Goal: Task Accomplishment & Management: Use online tool/utility

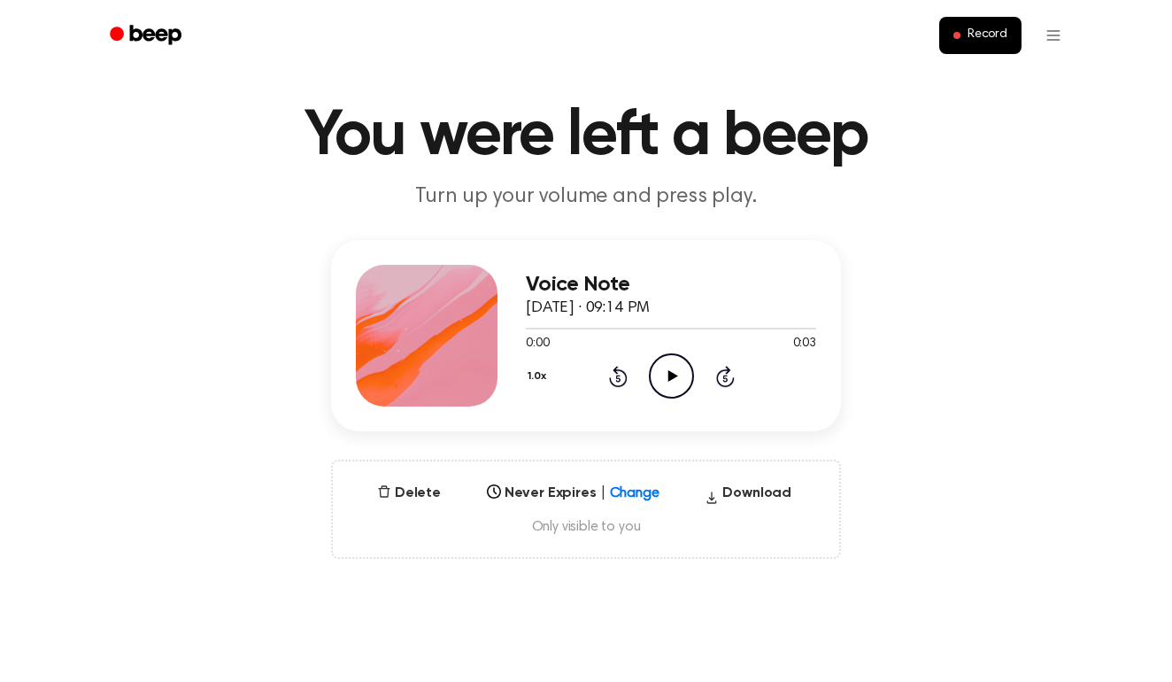
scroll to position [40, 0]
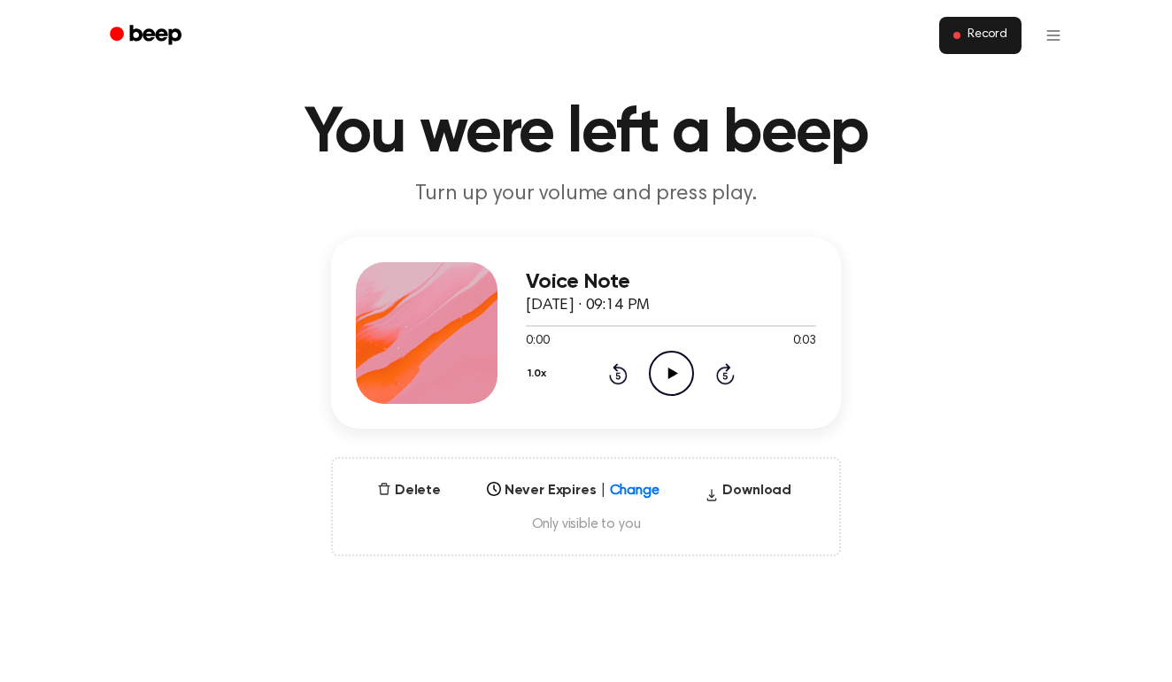
click at [966, 48] on button "Record" at bounding box center [980, 35] width 82 height 37
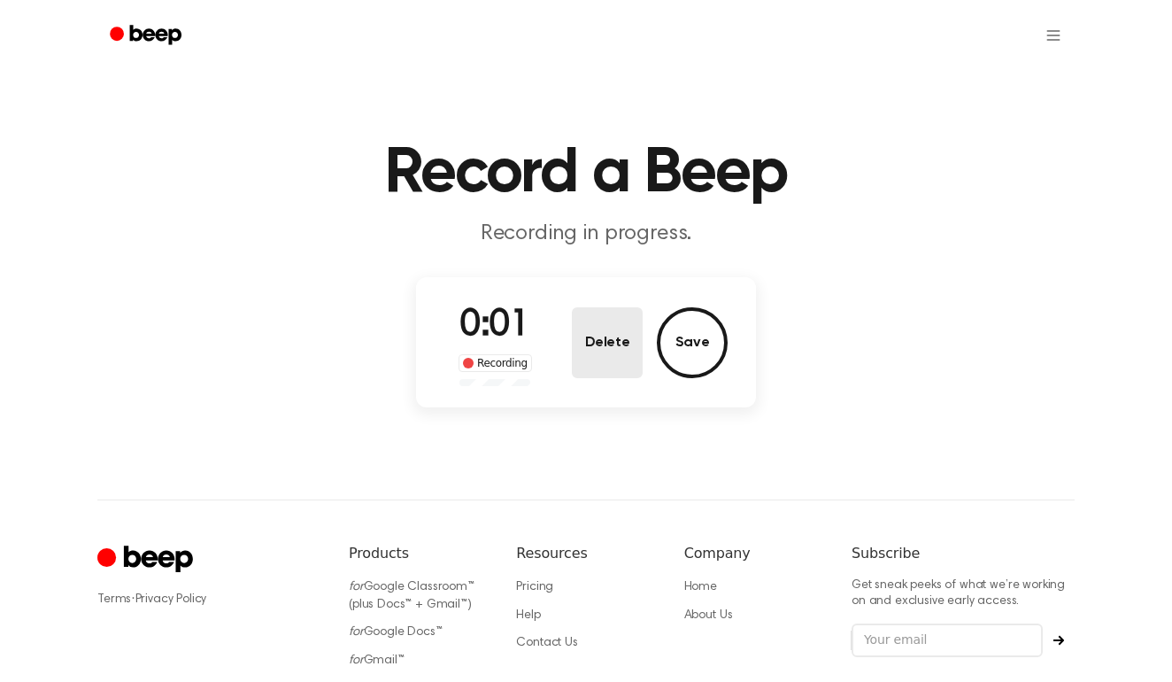
click at [630, 340] on button "Delete" at bounding box center [607, 342] width 71 height 71
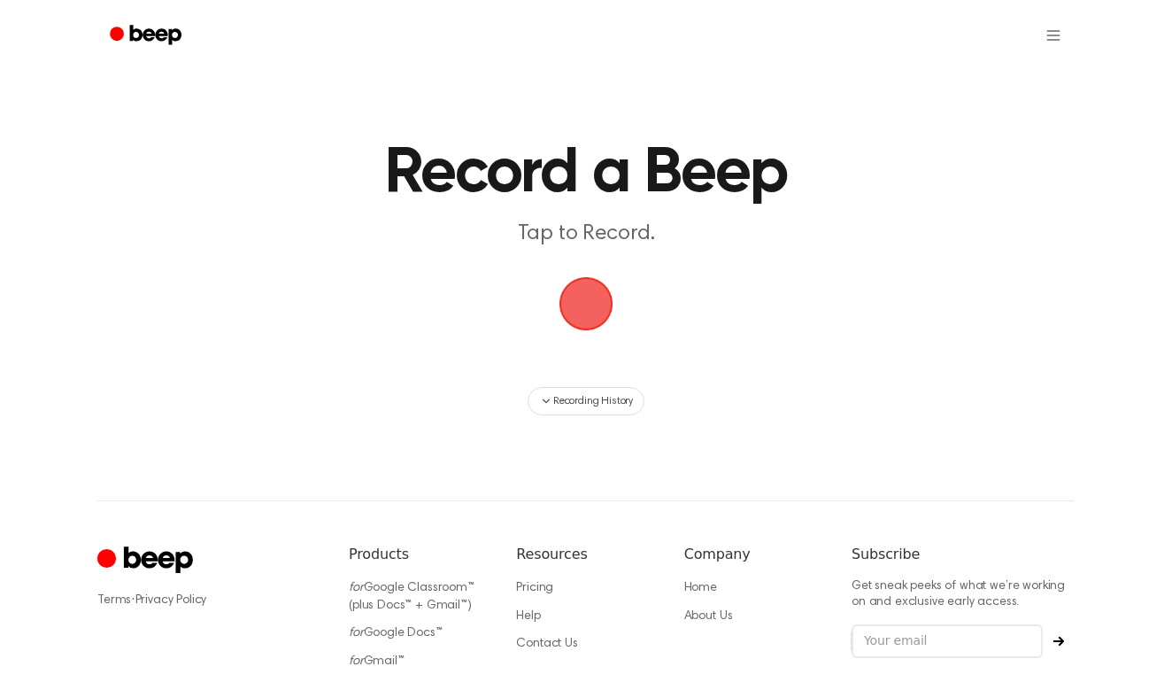
click at [591, 295] on span "button" at bounding box center [586, 304] width 50 height 50
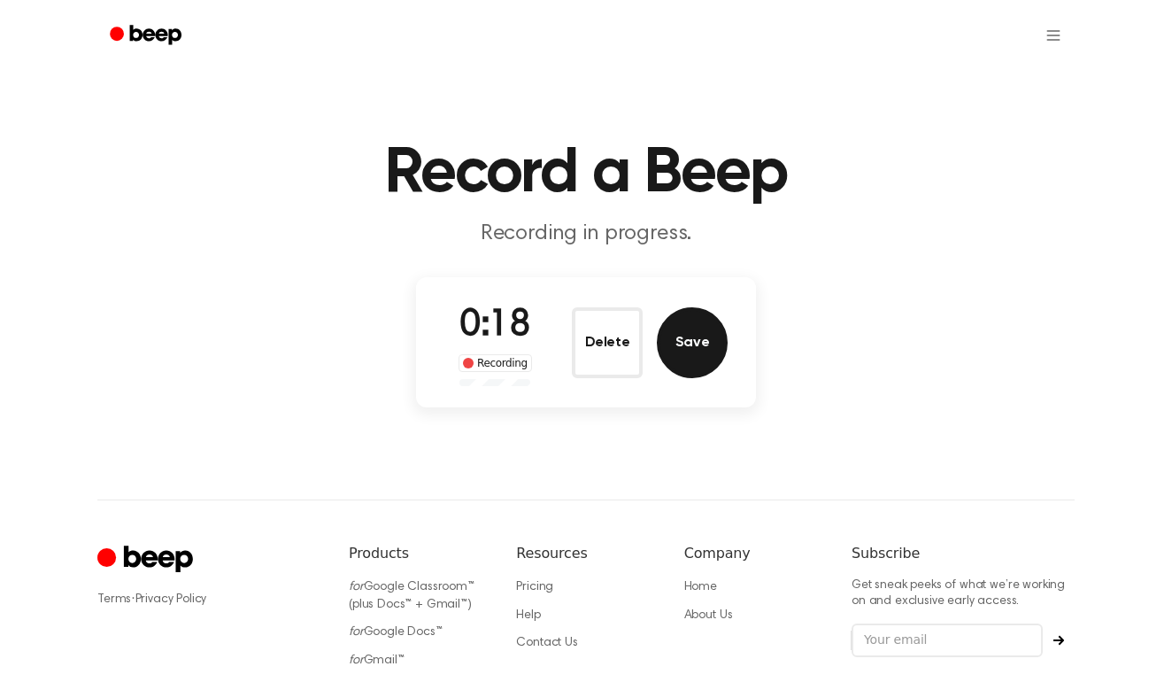
click at [690, 335] on button "Save" at bounding box center [692, 342] width 71 height 71
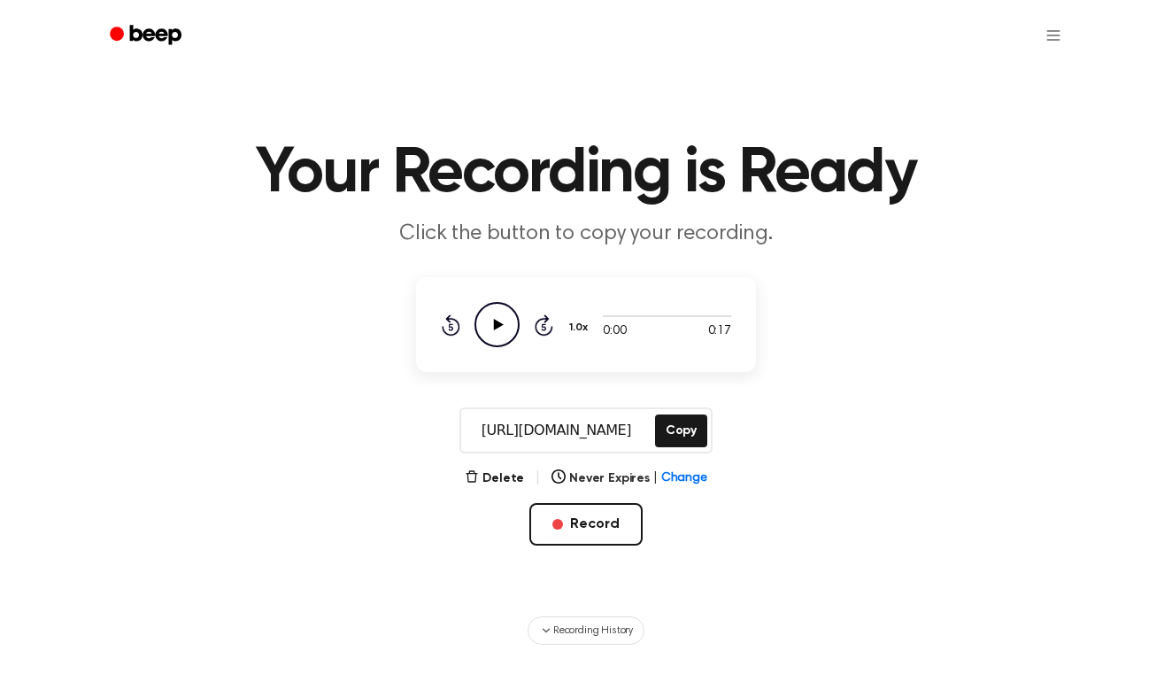
click at [506, 329] on icon "Play Audio" at bounding box center [497, 324] width 45 height 45
click at [686, 436] on button "Copy" at bounding box center [681, 430] width 52 height 33
click at [518, 475] on button "Delete" at bounding box center [494, 478] width 59 height 19
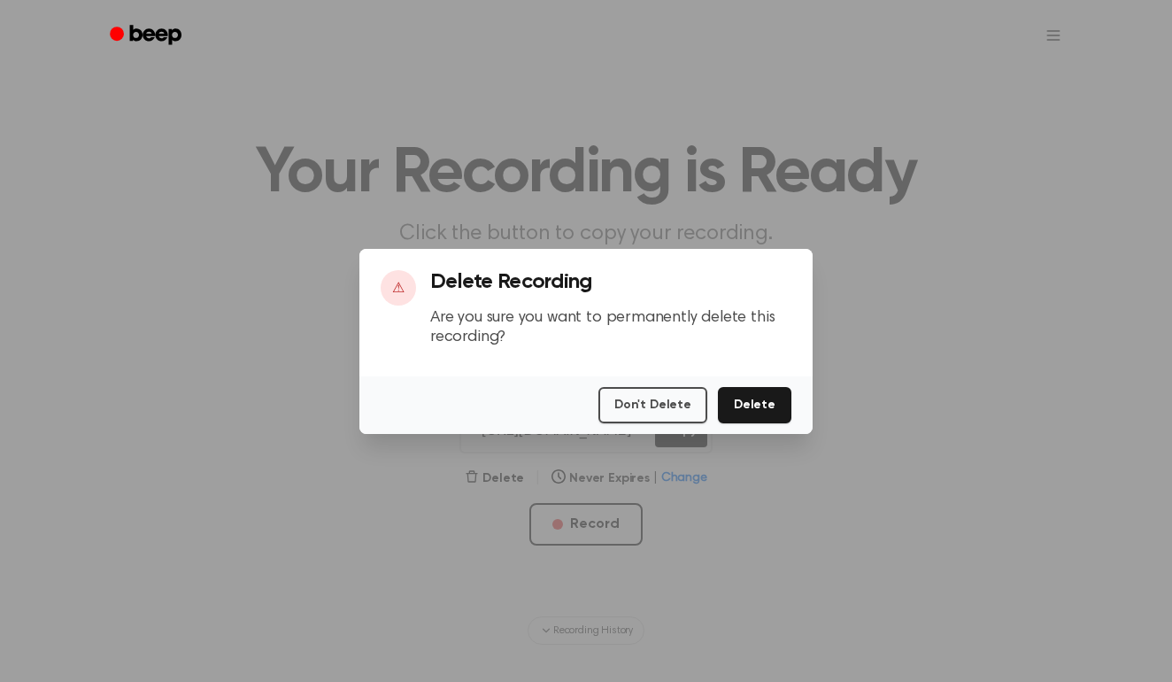
click at [705, 452] on div at bounding box center [586, 341] width 1172 height 682
click at [688, 414] on button "Don't Delete" at bounding box center [653, 405] width 109 height 36
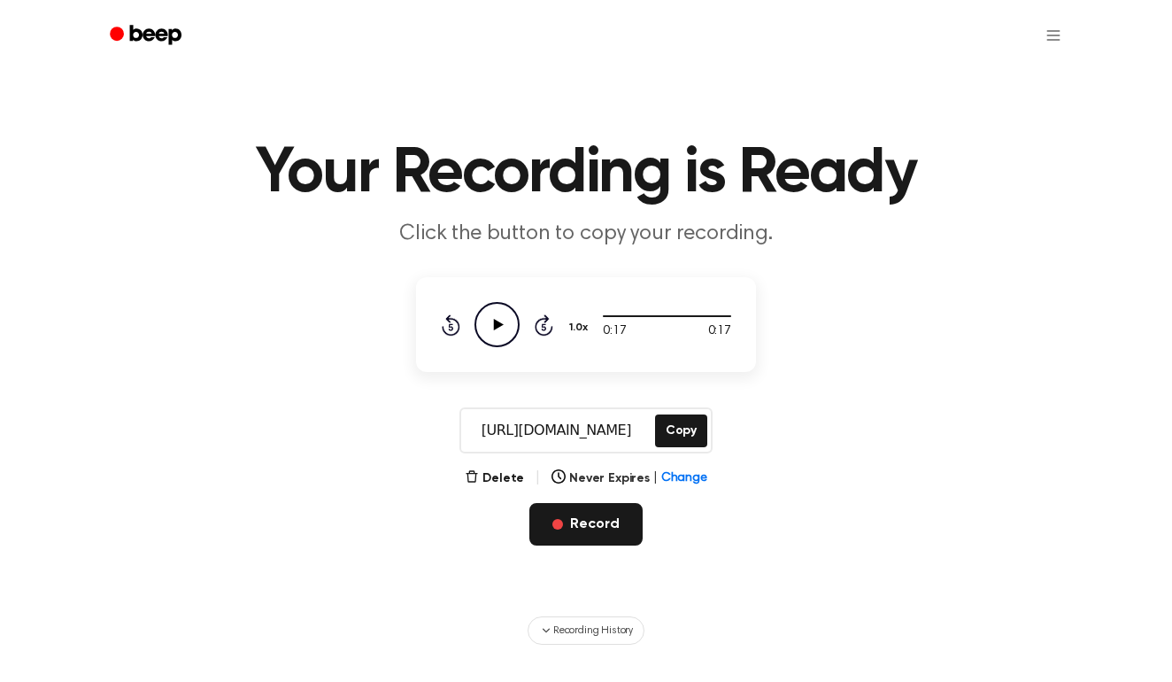
click at [592, 522] on button "Record" at bounding box center [585, 524] width 112 height 42
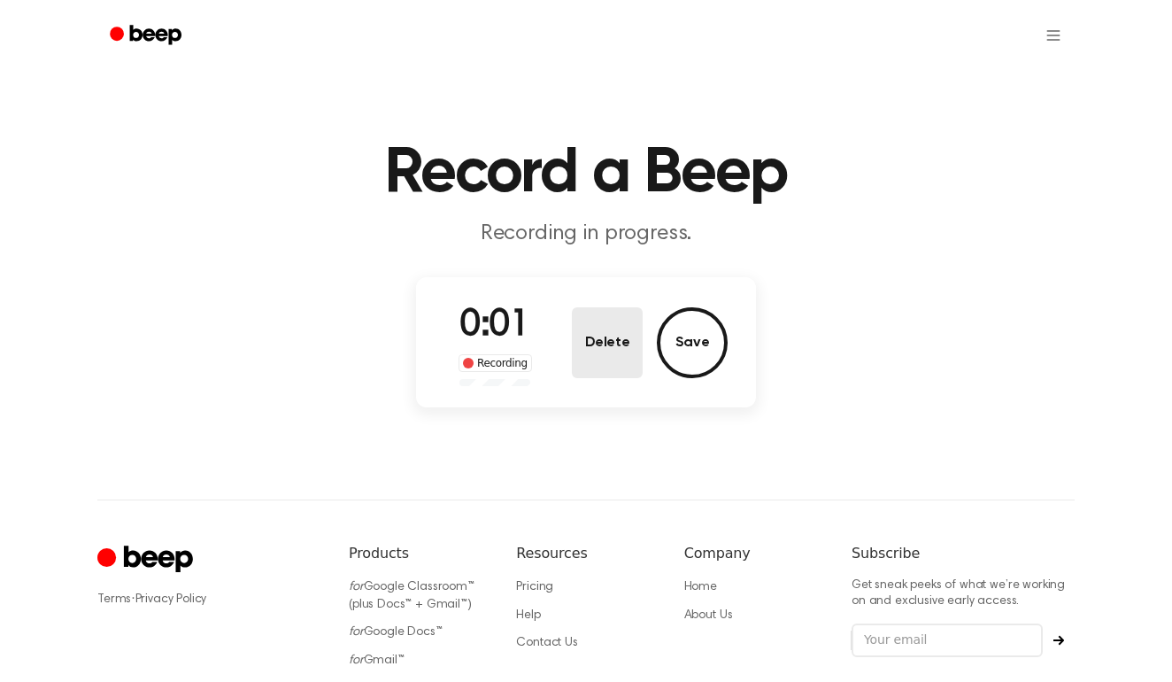
click at [622, 373] on button "Delete" at bounding box center [607, 342] width 71 height 71
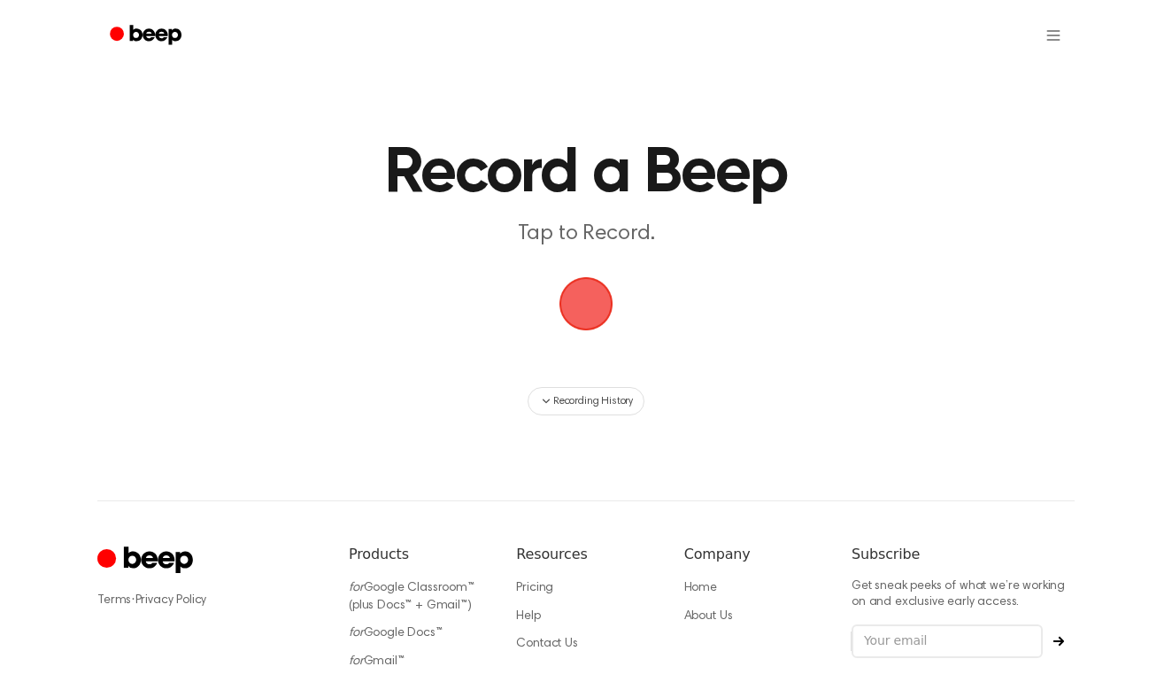
click at [592, 309] on span "button" at bounding box center [587, 304] width 54 height 54
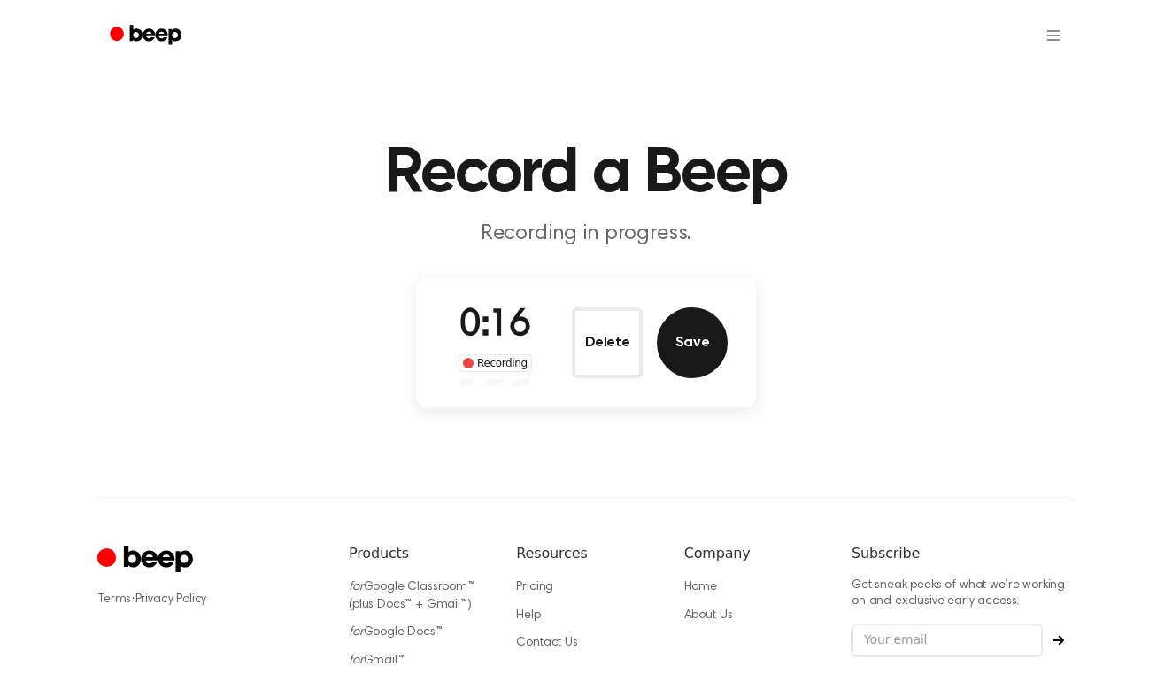
click at [676, 360] on button "Save" at bounding box center [692, 342] width 71 height 71
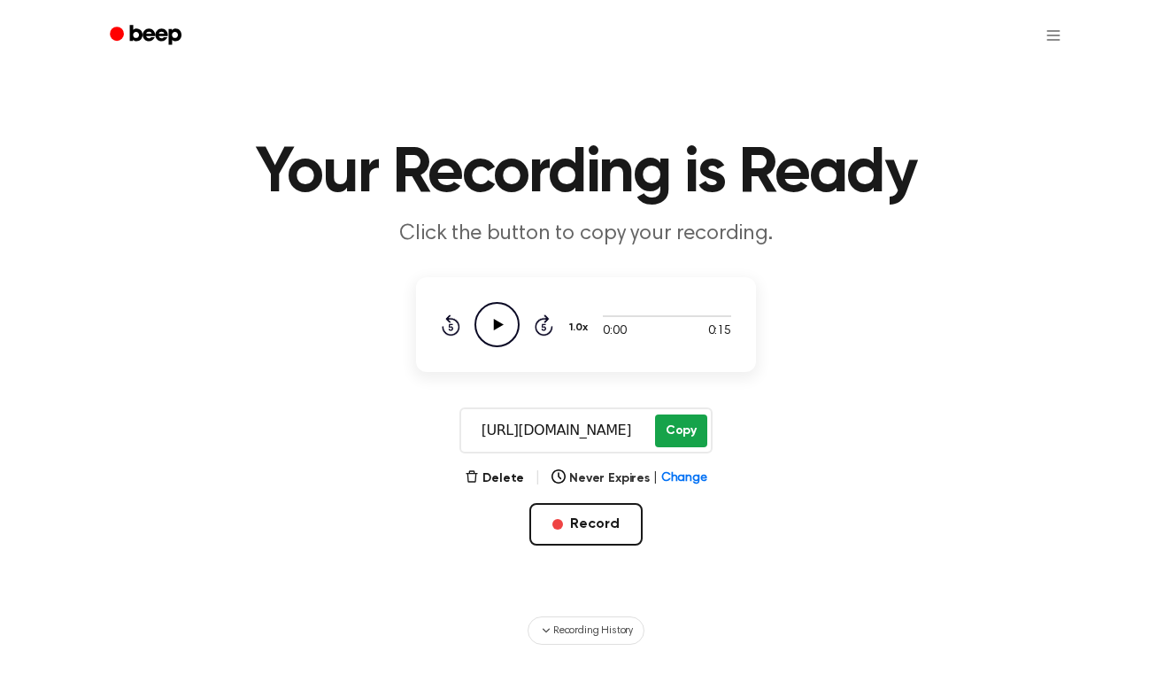
click at [691, 434] on button "Copy" at bounding box center [681, 430] width 52 height 33
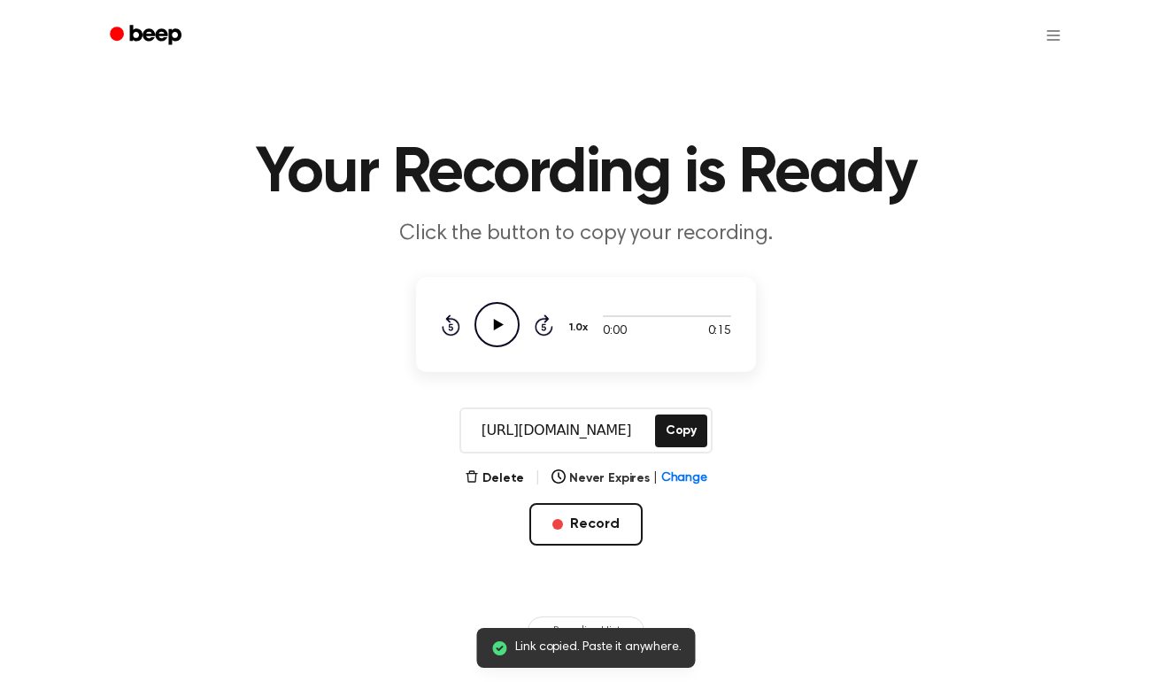
click at [514, 324] on icon "Play Audio" at bounding box center [497, 324] width 45 height 45
drag, startPoint x: 612, startPoint y: 320, endPoint x: 690, endPoint y: 321, distance: 77.9
click at [697, 321] on div at bounding box center [667, 315] width 128 height 14
drag, startPoint x: 604, startPoint y: 312, endPoint x: 691, endPoint y: 312, distance: 87.7
click at [696, 313] on div at bounding box center [667, 315] width 128 height 14
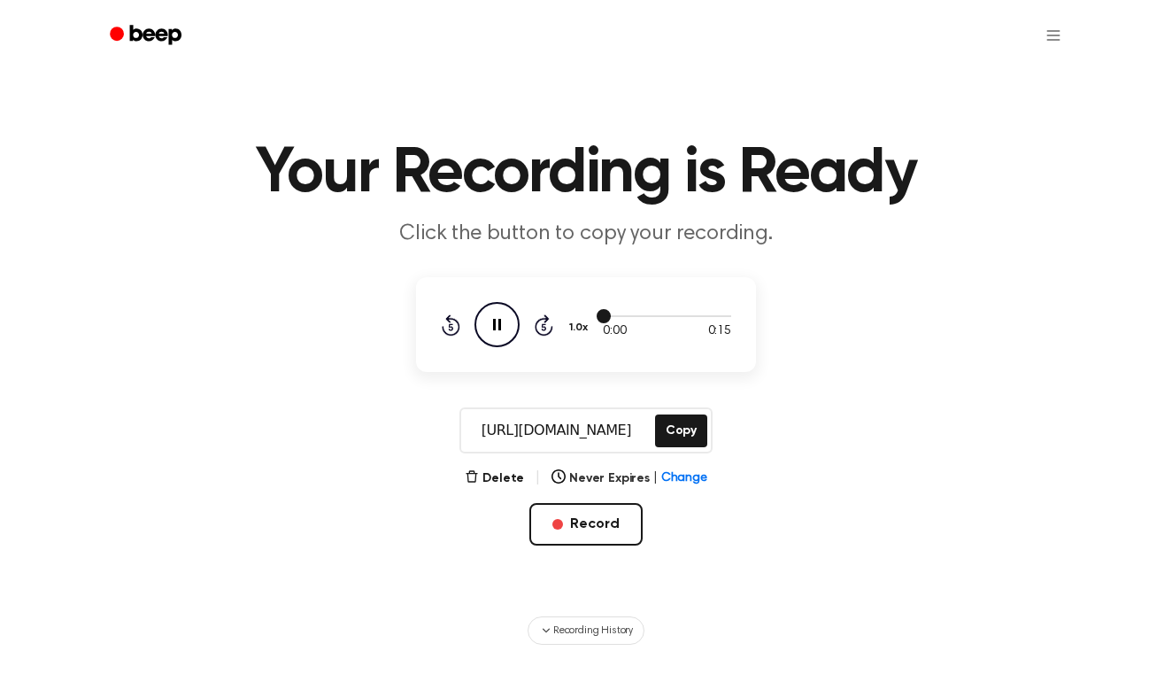
click at [652, 316] on div at bounding box center [667, 316] width 128 height 2
click at [698, 429] on button "Copy" at bounding box center [681, 430] width 52 height 33
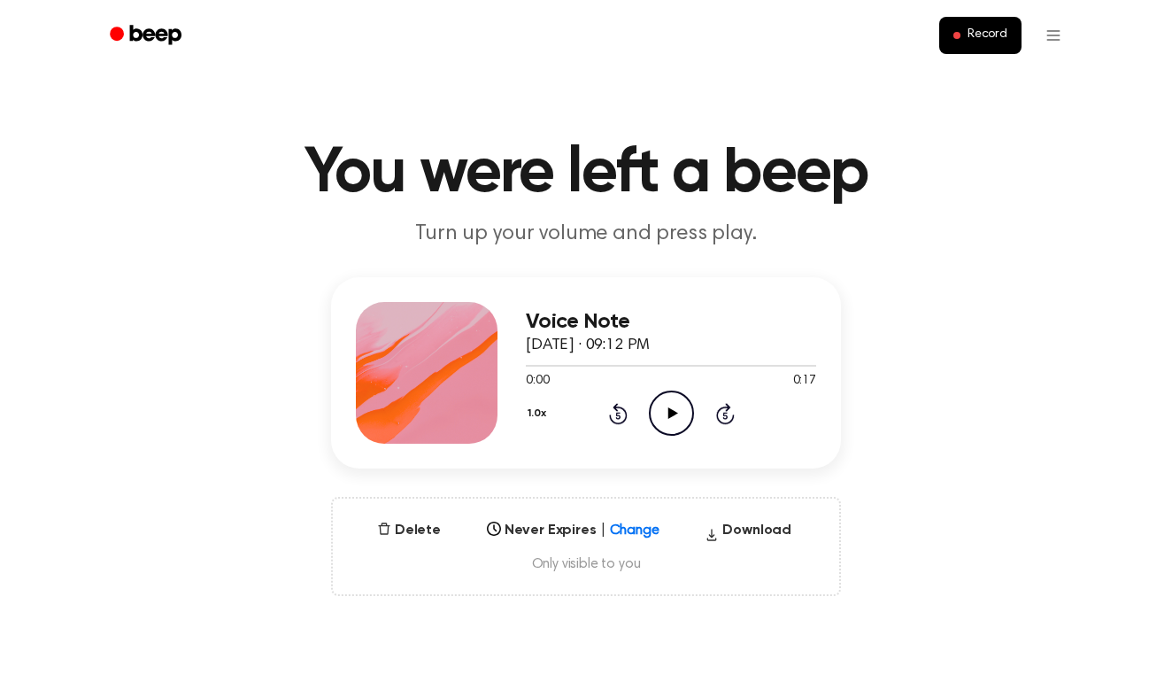
click at [658, 420] on icon "Play Audio" at bounding box center [671, 412] width 45 height 45
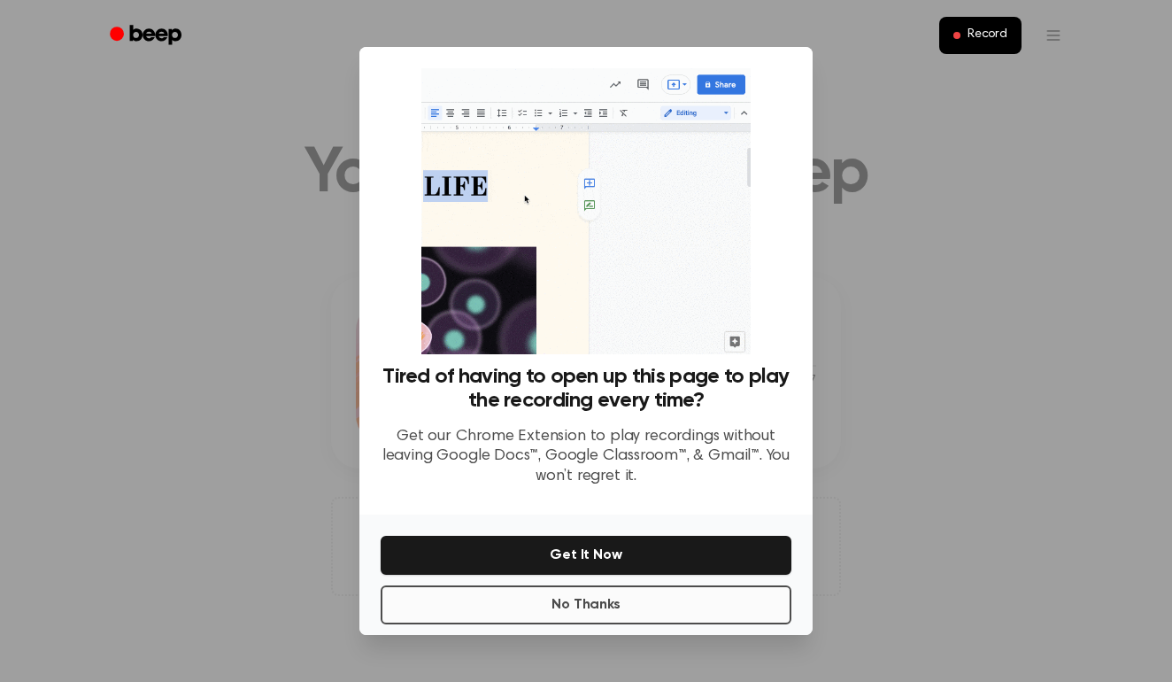
click at [555, 613] on button "No Thanks" at bounding box center [586, 604] width 411 height 39
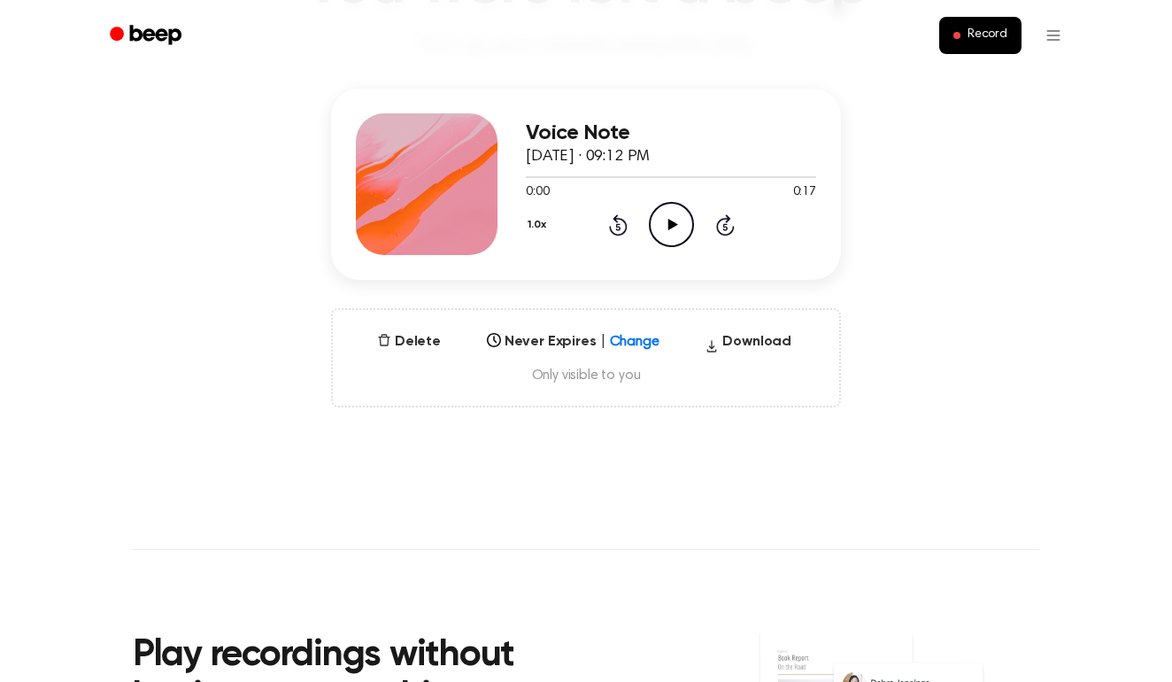
scroll to position [60, 0]
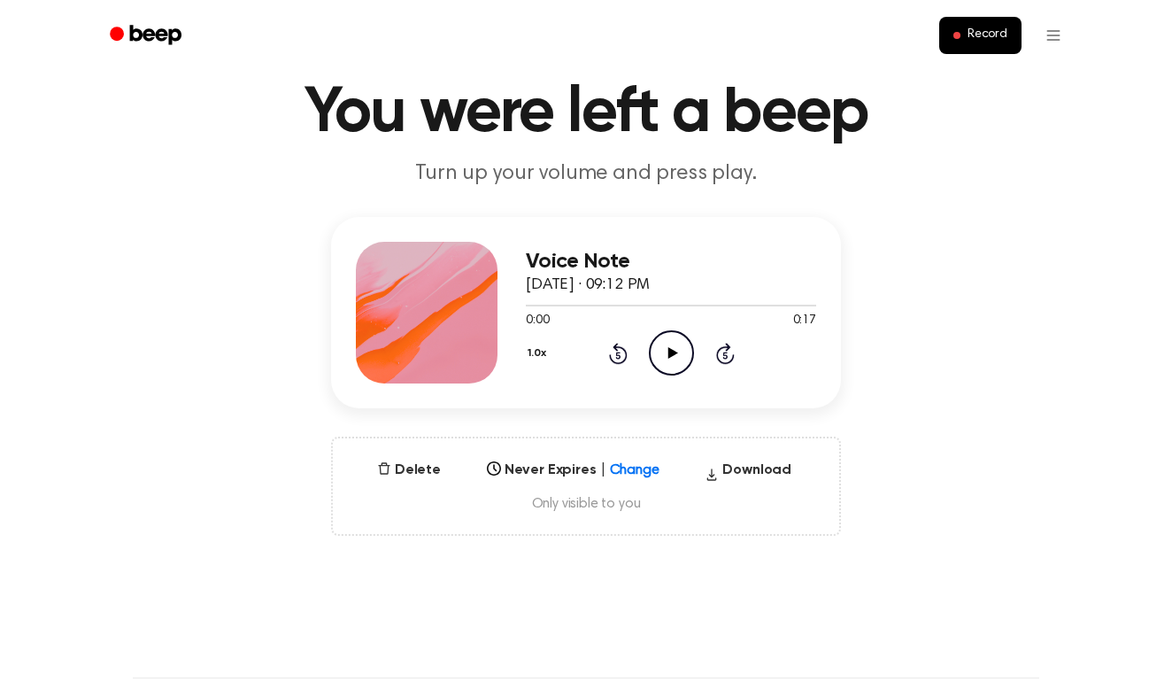
click at [660, 340] on icon "Play Audio" at bounding box center [671, 352] width 45 height 45
